Goal: Register for event/course

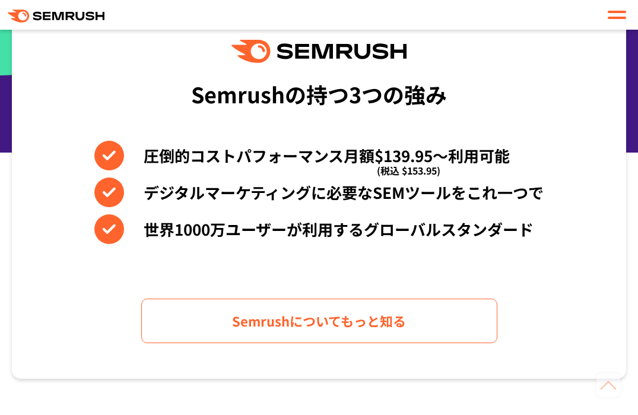
scroll to position [535, 0]
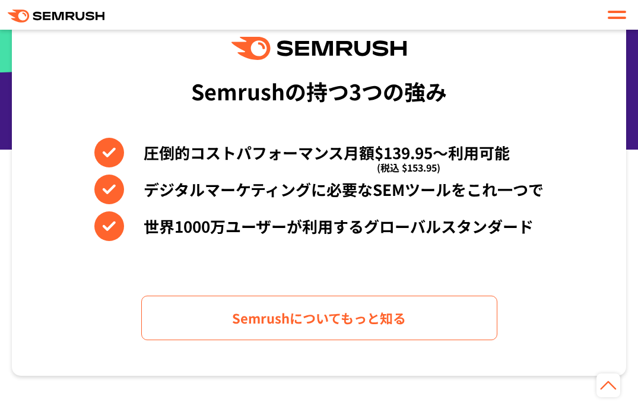
click at [613, 9] on div at bounding box center [617, 15] width 18 height 14
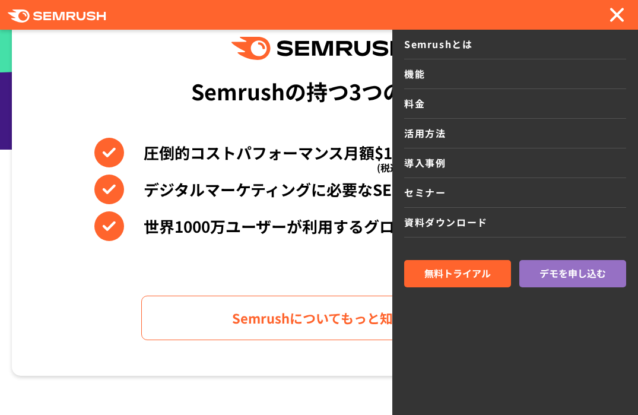
click at [417, 192] on link "セミナー" at bounding box center [515, 193] width 222 height 30
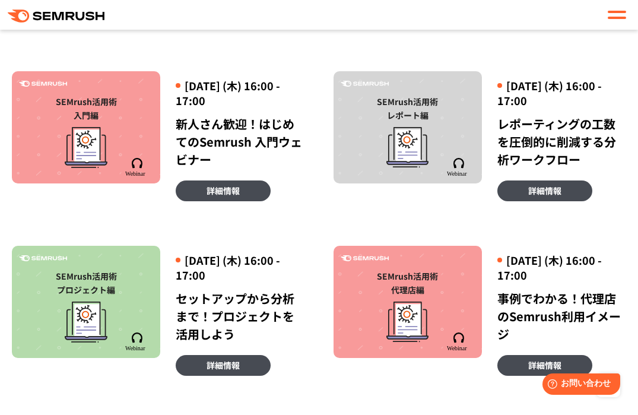
scroll to position [738, 0]
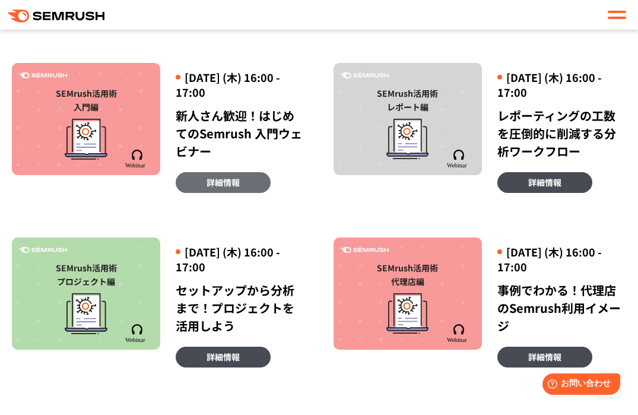
click at [225, 179] on span "詳細情報" at bounding box center [222, 182] width 33 height 13
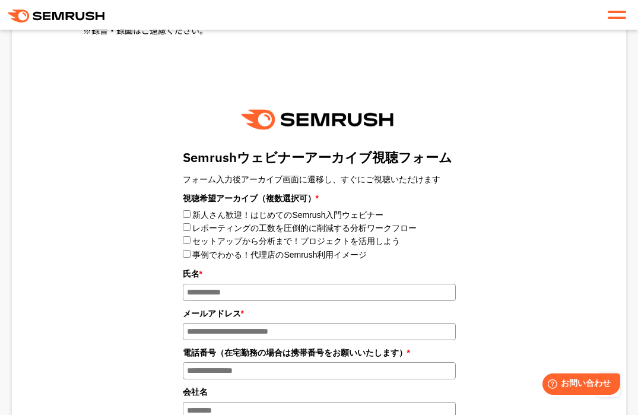
scroll to position [1140, 0]
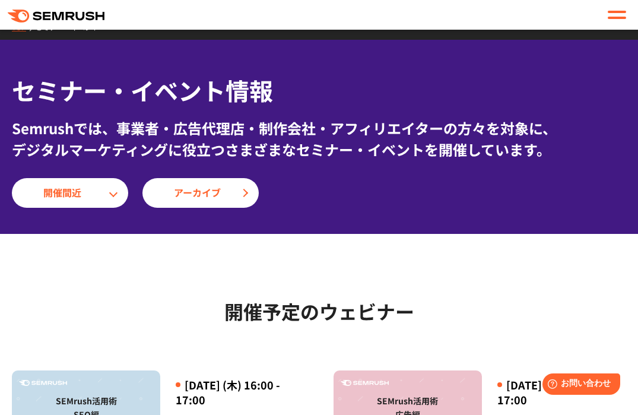
scroll to position [18, 0]
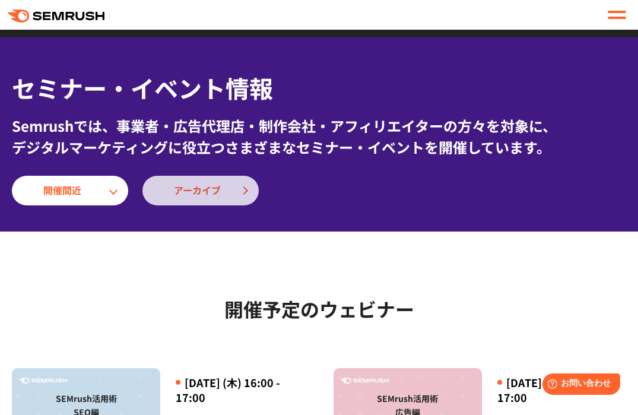
click at [217, 182] on link "アーカイブ" at bounding box center [200, 191] width 116 height 30
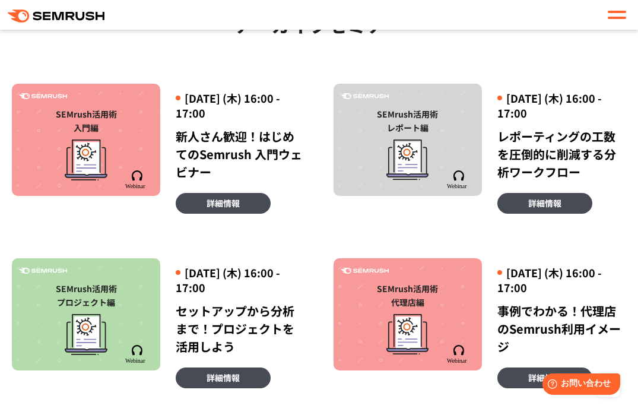
scroll to position [724, 0]
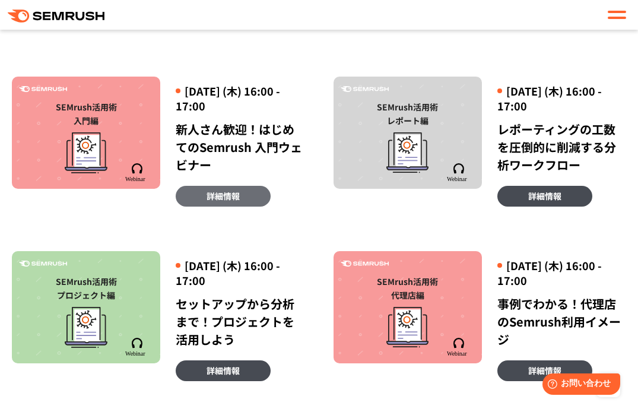
click at [220, 195] on span "詳細情報" at bounding box center [222, 195] width 33 height 13
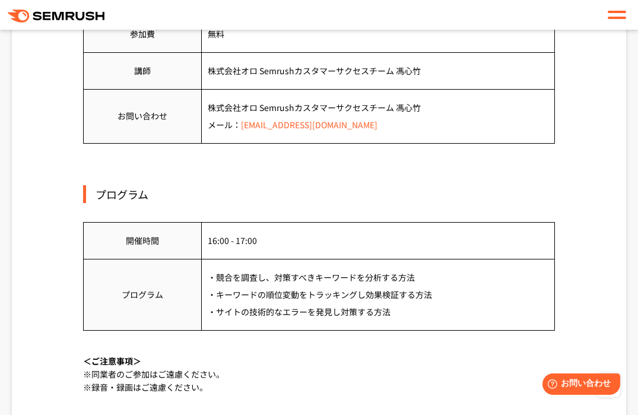
scroll to position [507, 0]
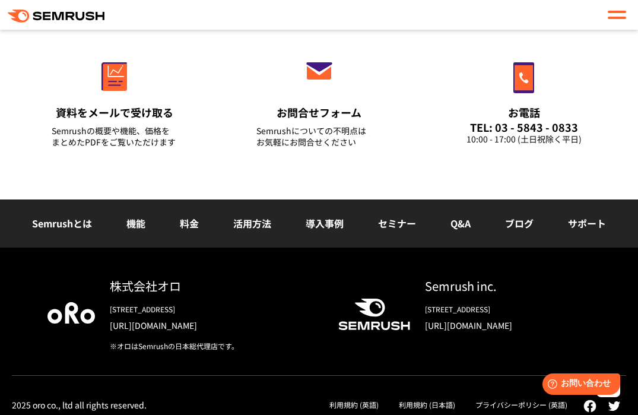
scroll to position [1378, 0]
